Goal: Navigation & Orientation: Find specific page/section

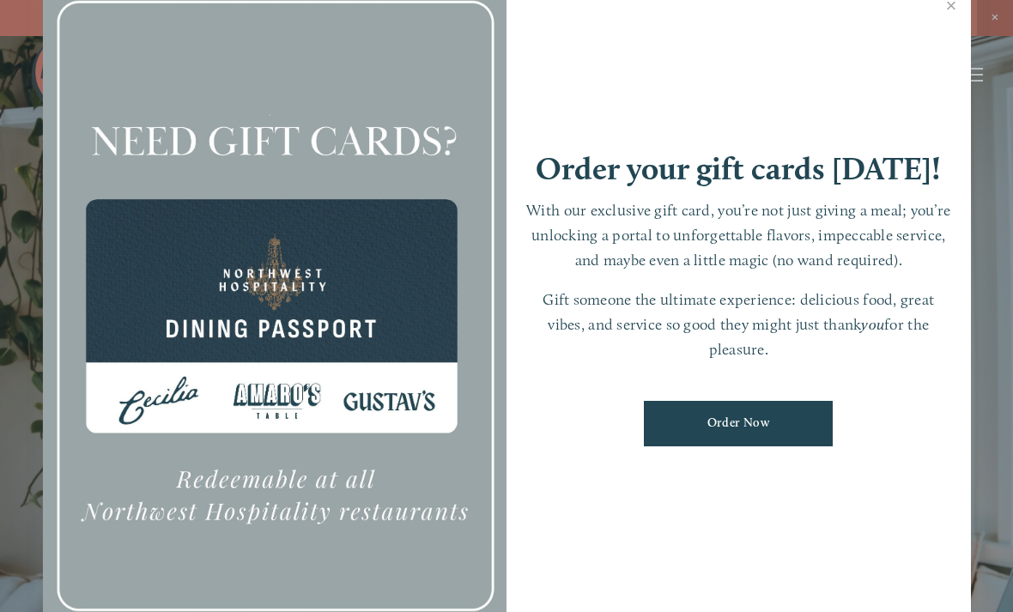
click at [950, 21] on link "Close" at bounding box center [951, 8] width 33 height 48
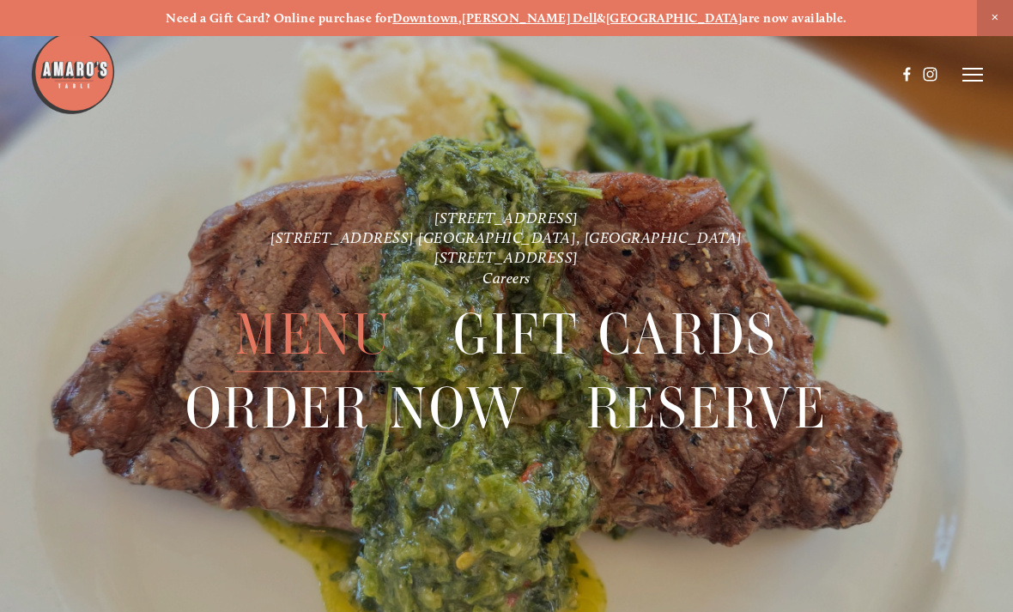
click at [969, 76] on icon at bounding box center [973, 74] width 21 height 15
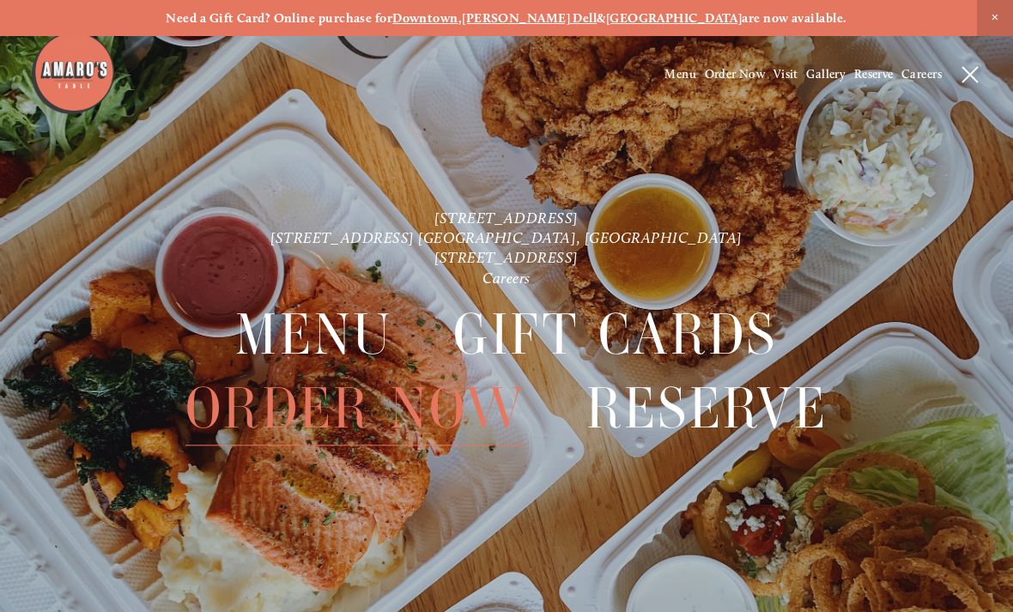
click at [982, 75] on div at bounding box center [973, 74] width 21 height 15
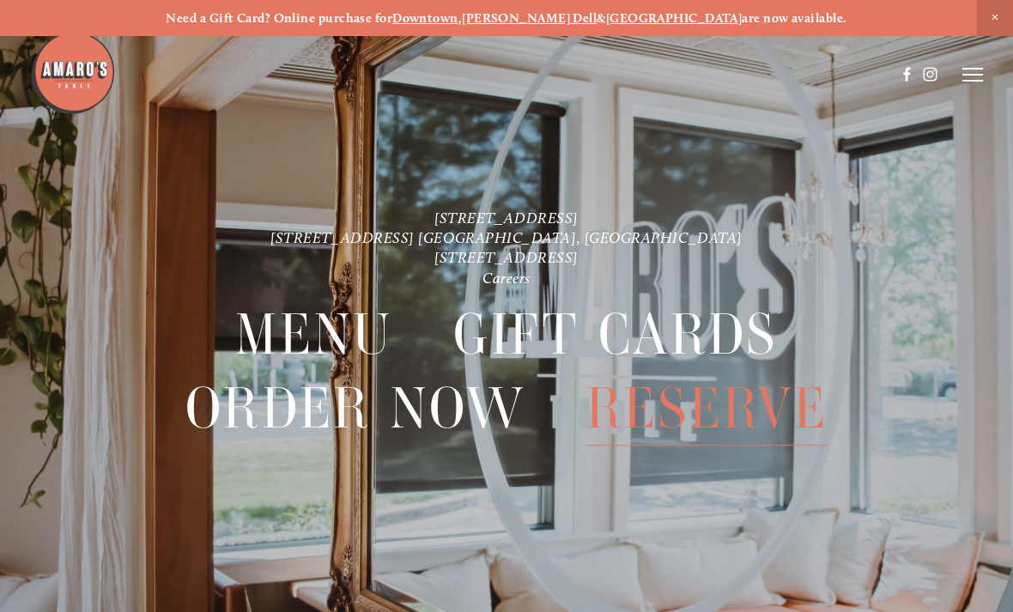
click at [969, 75] on line at bounding box center [973, 75] width 21 height 0
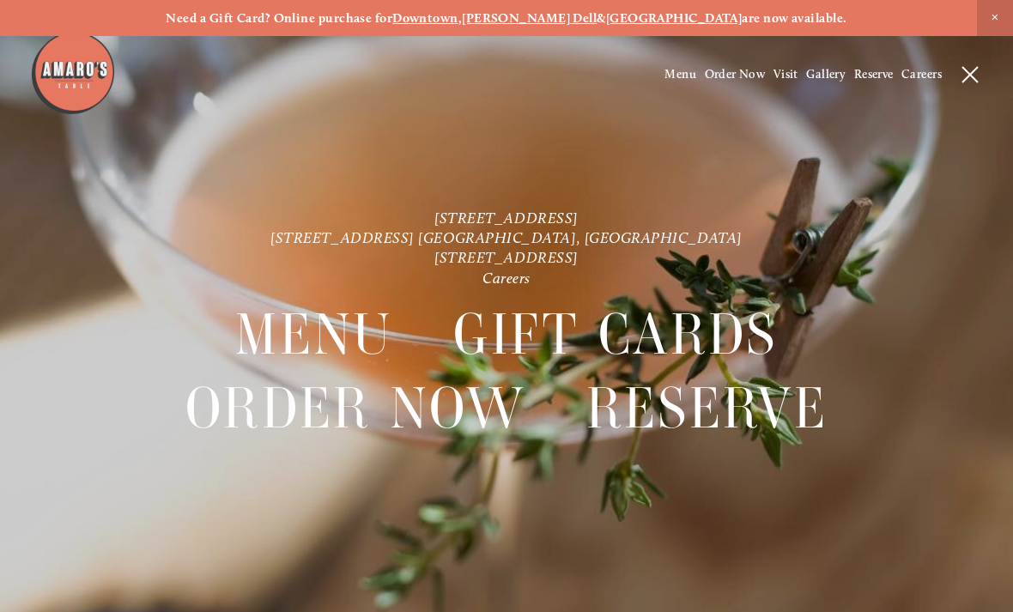
click at [967, 70] on line at bounding box center [970, 74] width 15 height 15
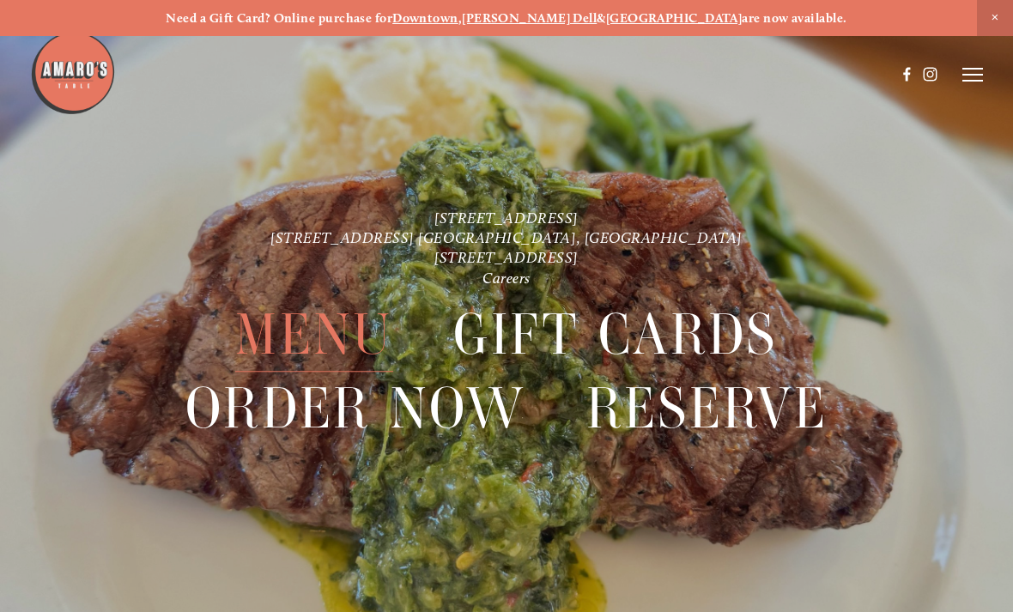
click at [968, 81] on line at bounding box center [973, 81] width 21 height 0
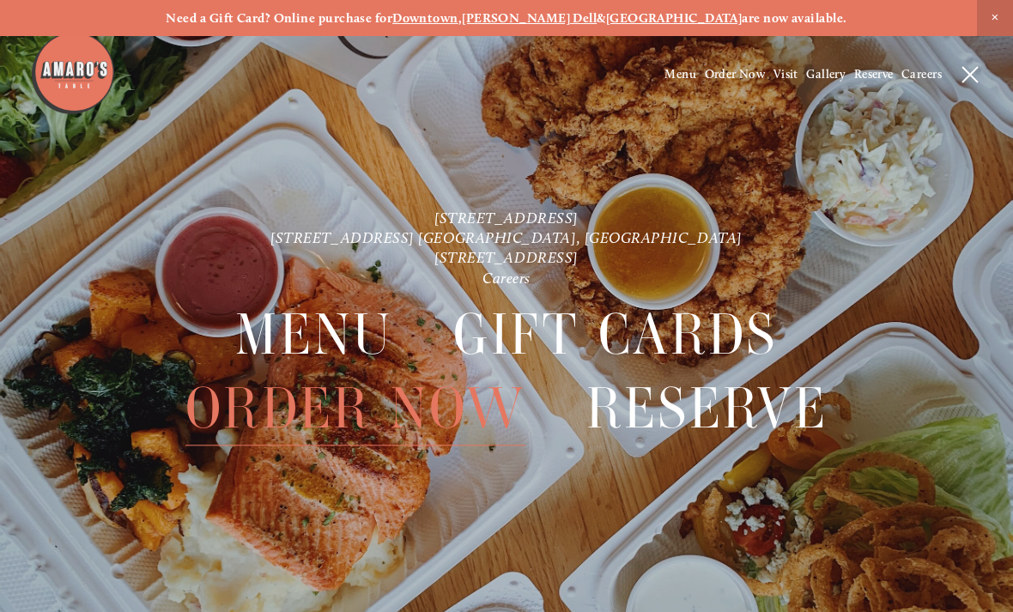
click at [677, 77] on span "Menu" at bounding box center [681, 74] width 32 height 15
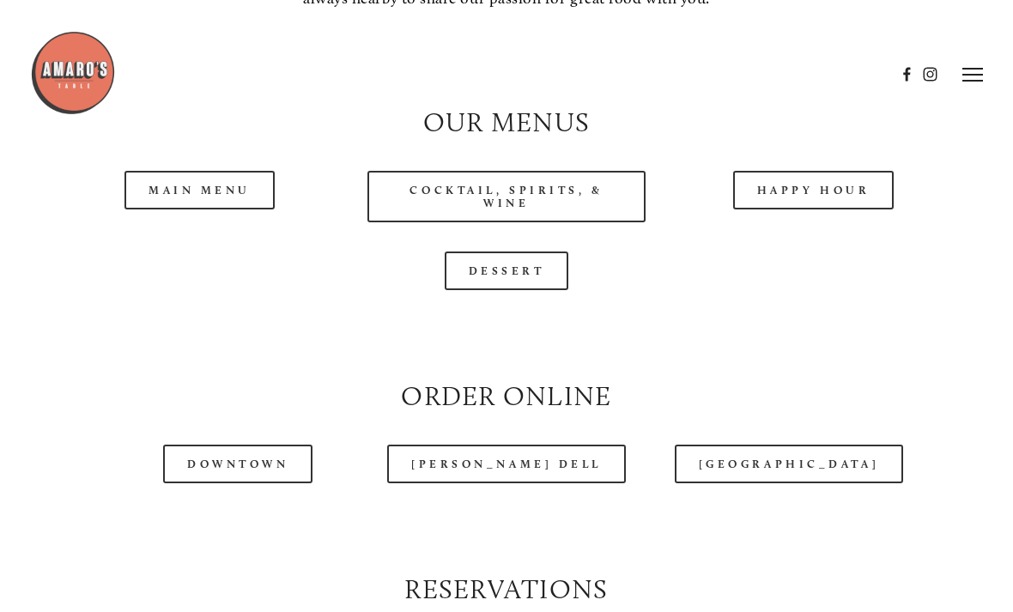
scroll to position [1486, 0]
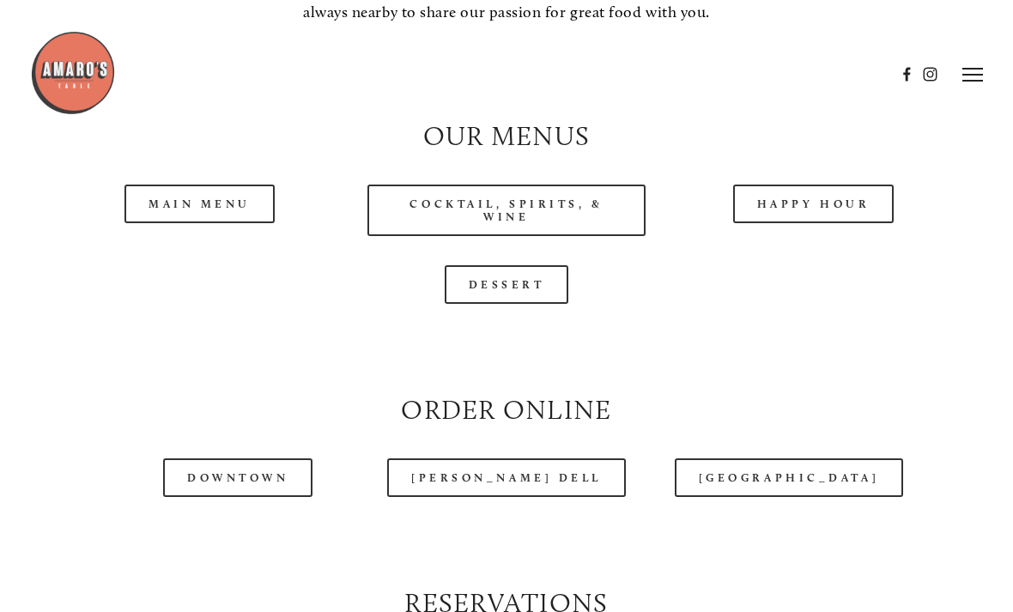
click at [214, 217] on link "Main Menu" at bounding box center [200, 204] width 150 height 39
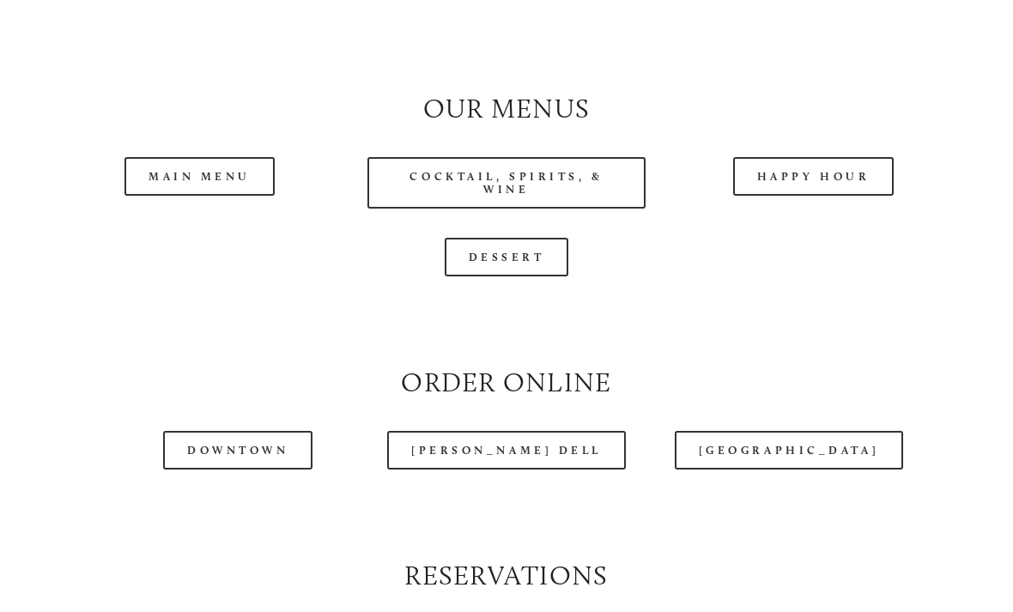
click at [591, 188] on link "Cocktail, Spirits, & Wine" at bounding box center [506, 183] width 277 height 52
